Goal: Task Accomplishment & Management: Complete application form

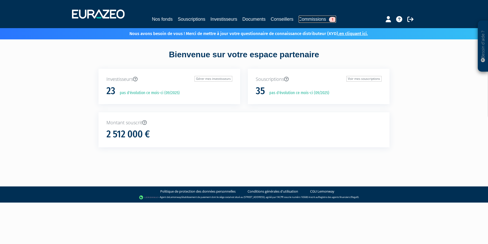
click at [309, 19] on link "Commissions 1" at bounding box center [318, 19] width 38 height 7
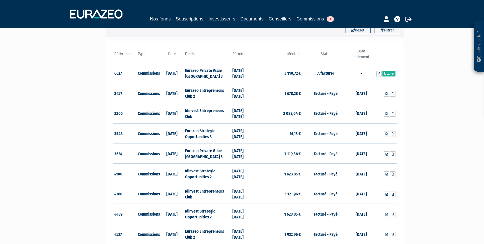
scroll to position [51, 0]
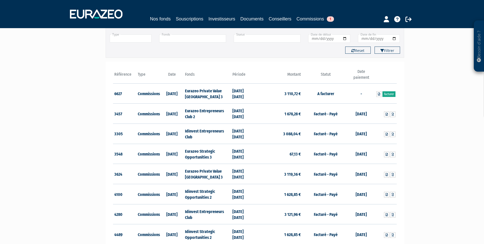
click at [386, 92] on link "Facturer" at bounding box center [389, 94] width 13 height 6
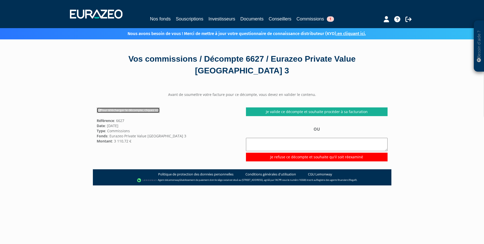
click at [126, 110] on link "Pour télécharger le décompte, cliquez ici" at bounding box center [128, 110] width 63 height 6
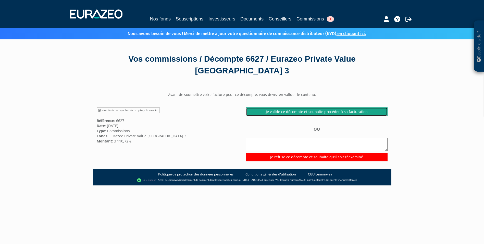
click at [304, 113] on link "Je valide ce décompte et souhaite procéder à sa facturation" at bounding box center [317, 111] width 142 height 9
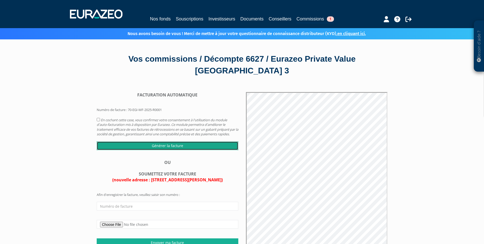
click at [176, 149] on input "Générer la facture" at bounding box center [168, 145] width 142 height 9
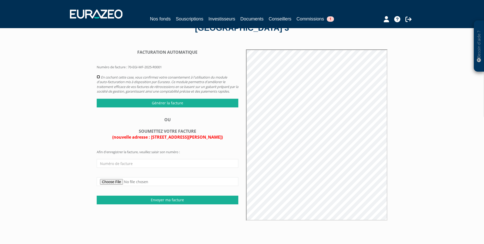
scroll to position [51, 0]
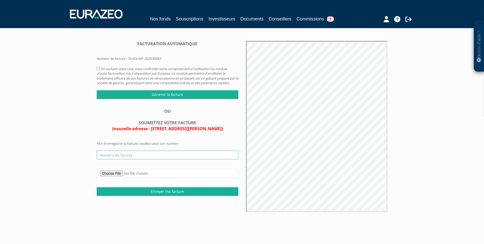
click at [117, 157] on input "text" at bounding box center [168, 154] width 142 height 9
click at [118, 159] on input "text" at bounding box center [168, 154] width 142 height 9
type input "EURAZEO-072025"
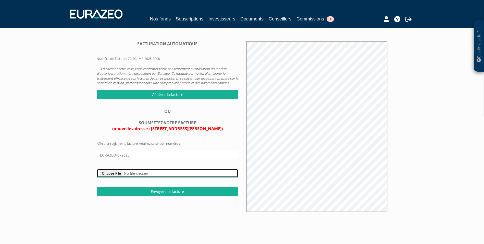
click at [109, 176] on input "file" at bounding box center [168, 173] width 142 height 9
type input "C:\fakepath\Facture_EURAZEO-072025_IPVE3 S1 2025.pdf"
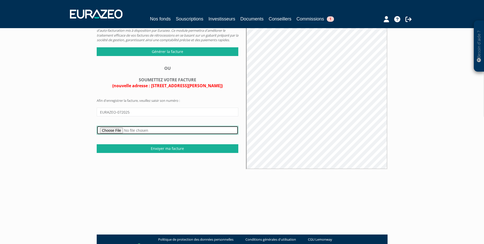
scroll to position [102, 0]
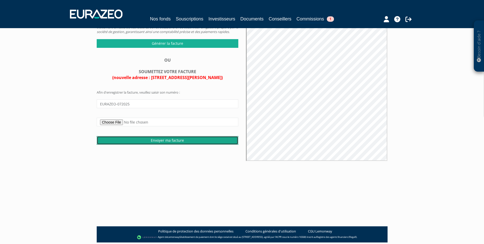
click at [169, 145] on input "Envoyer ma facture" at bounding box center [168, 140] width 142 height 9
